Goal: Information Seeking & Learning: Learn about a topic

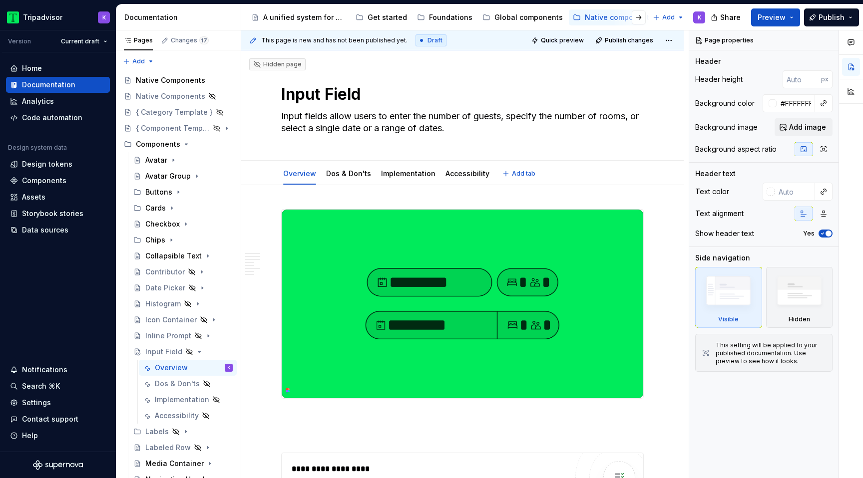
scroll to position [85, 0]
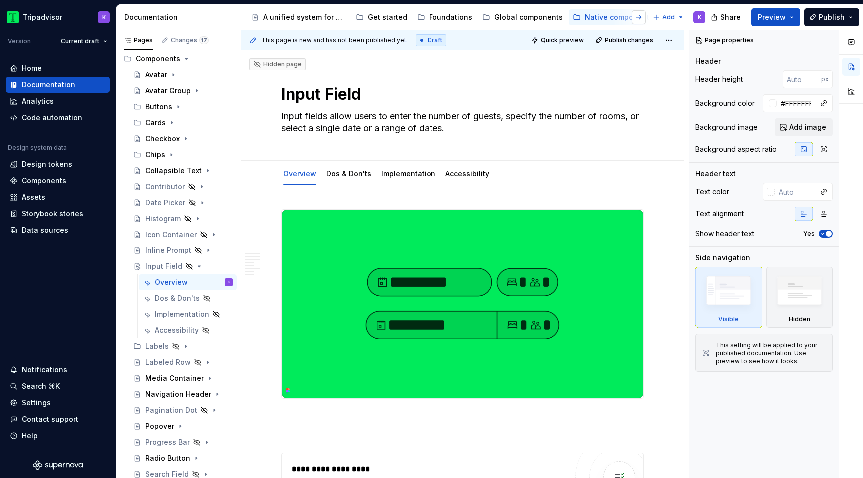
click at [637, 17] on button "button" at bounding box center [639, 17] width 14 height 14
click at [298, 20] on div "Web components" at bounding box center [300, 17] width 61 height 10
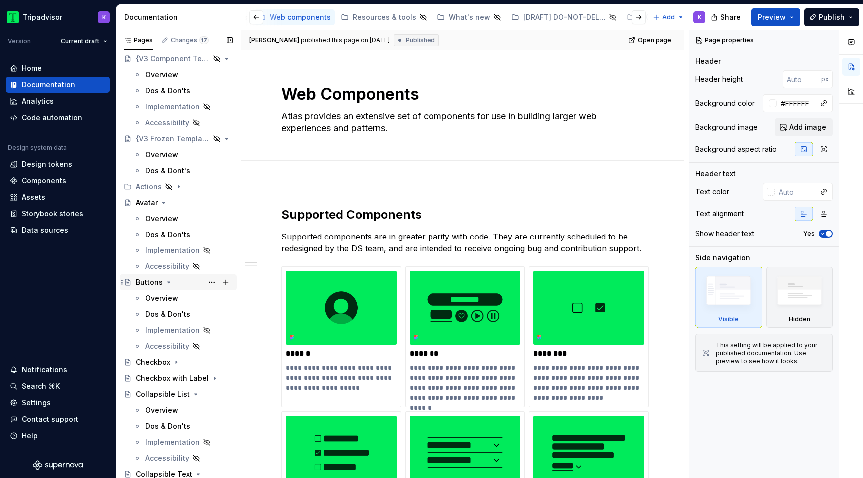
click at [168, 282] on icon "Page tree" at bounding box center [169, 282] width 2 height 1
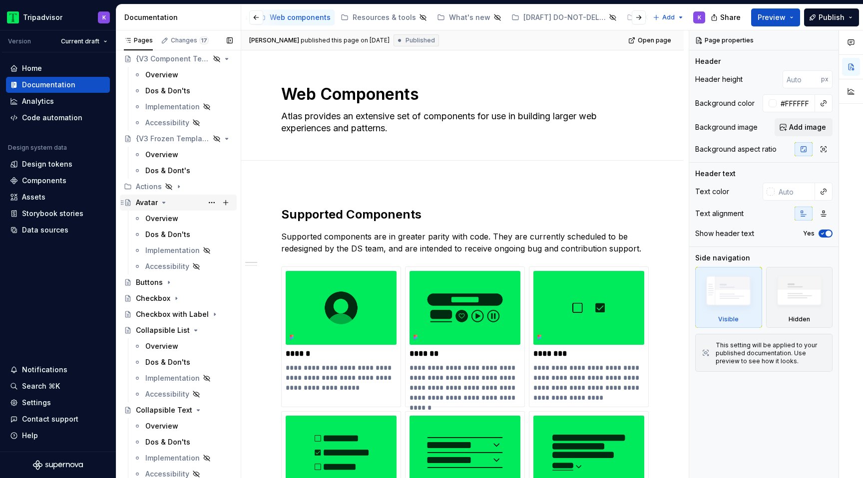
click at [164, 201] on icon "Page tree" at bounding box center [164, 203] width 8 height 8
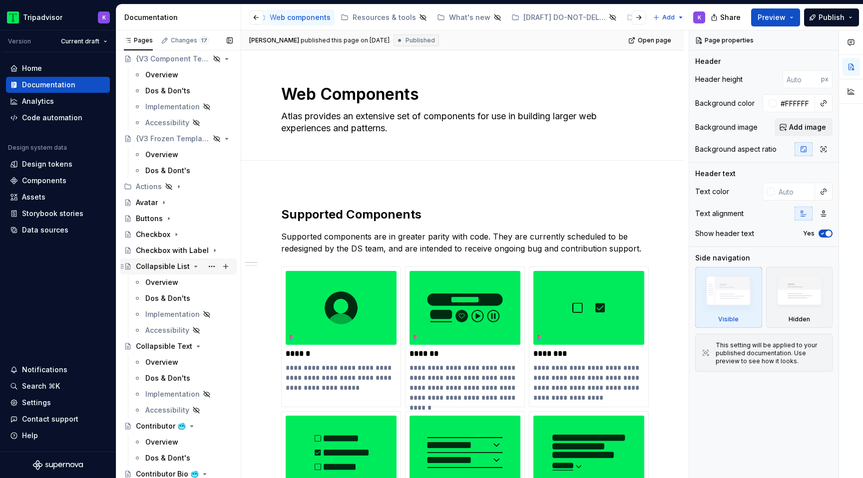
click at [192, 267] on icon "Page tree" at bounding box center [196, 267] width 8 height 8
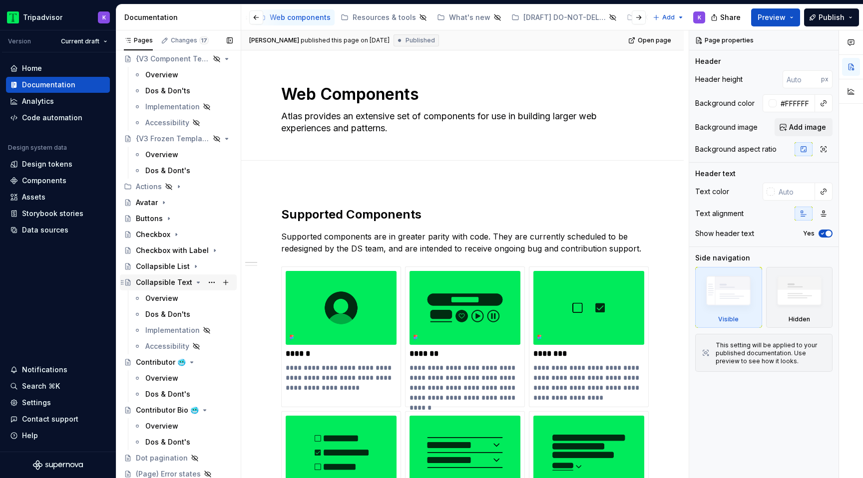
click at [194, 283] on icon "Page tree" at bounding box center [198, 283] width 8 height 8
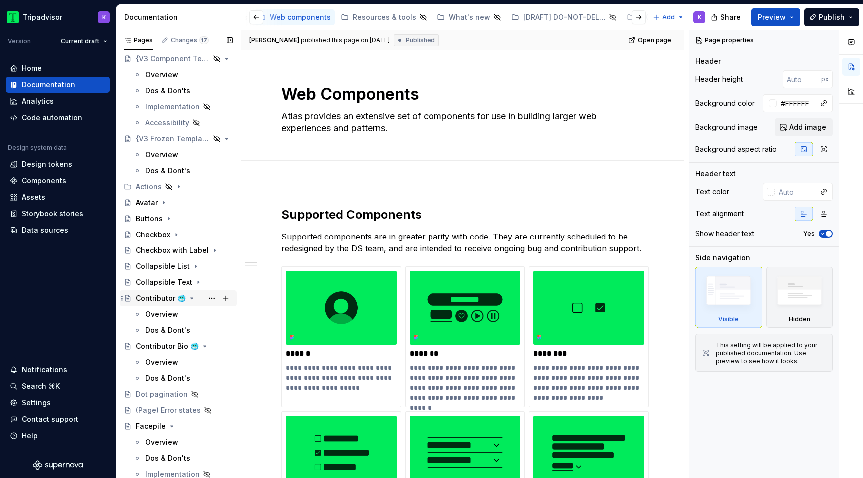
click at [188, 301] on icon "Page tree" at bounding box center [192, 299] width 8 height 8
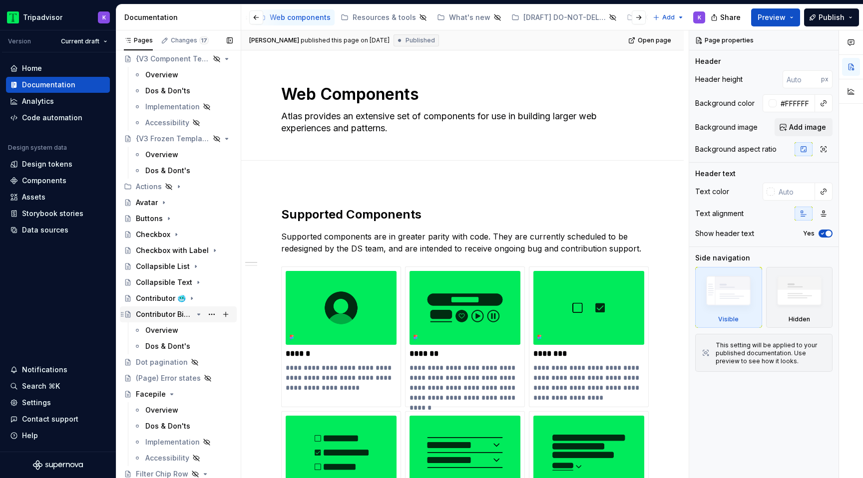
click at [199, 314] on icon "Page tree" at bounding box center [199, 314] width 2 height 1
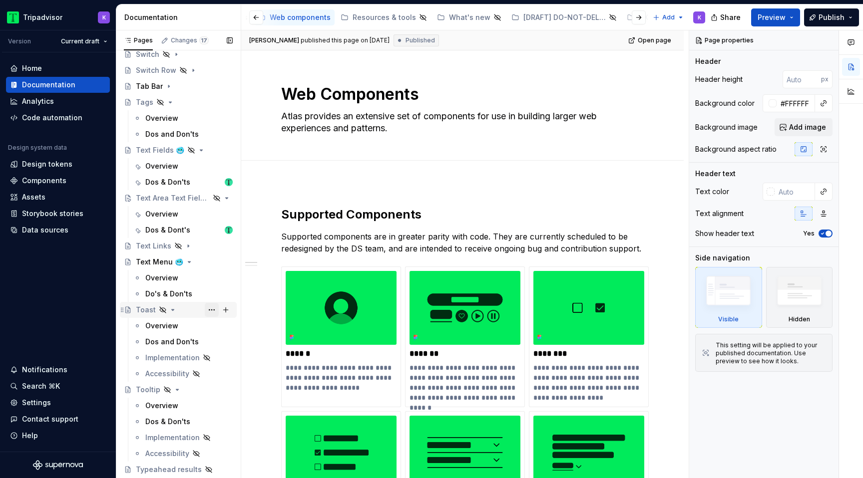
scroll to position [1523, 0]
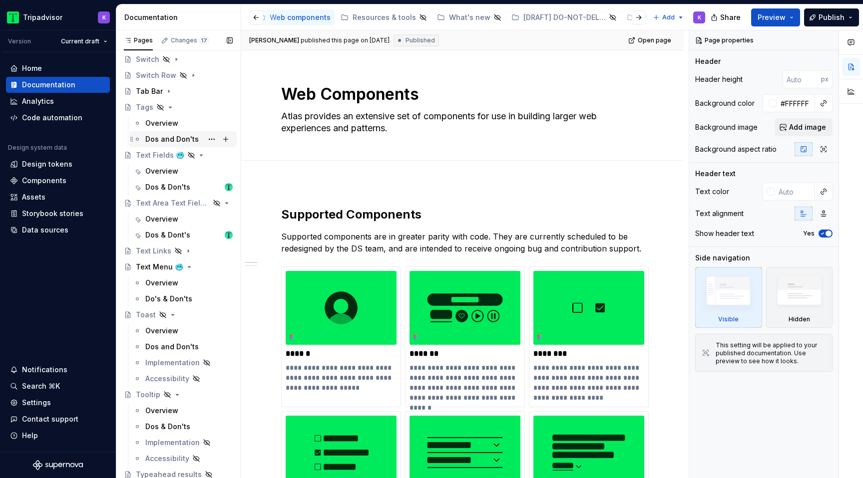
click at [174, 141] on div "Dos and Don'ts" at bounding box center [171, 139] width 53 height 10
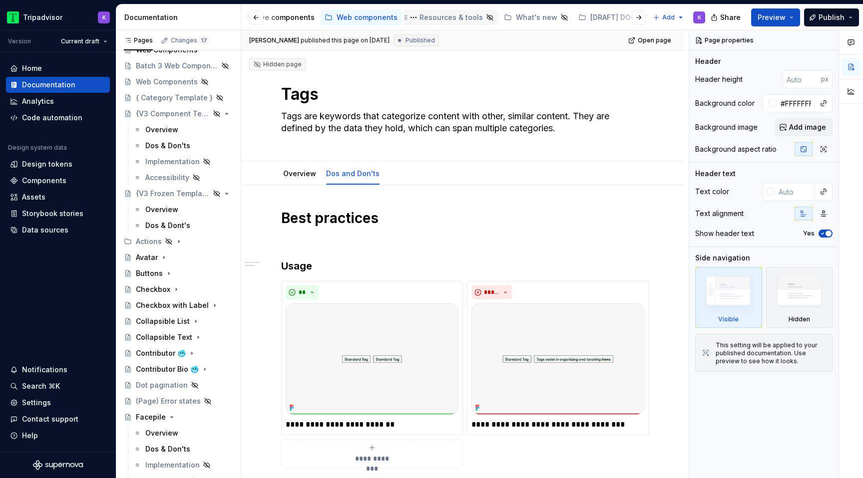
scroll to position [0, 327]
click at [294, 23] on div "Native components" at bounding box center [286, 17] width 80 height 12
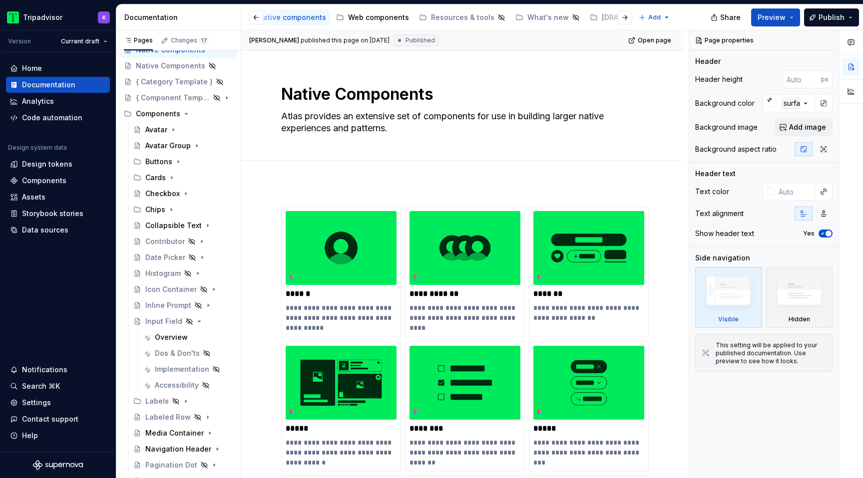
type textarea "*"
